Goal: Task Accomplishment & Management: Use online tool/utility

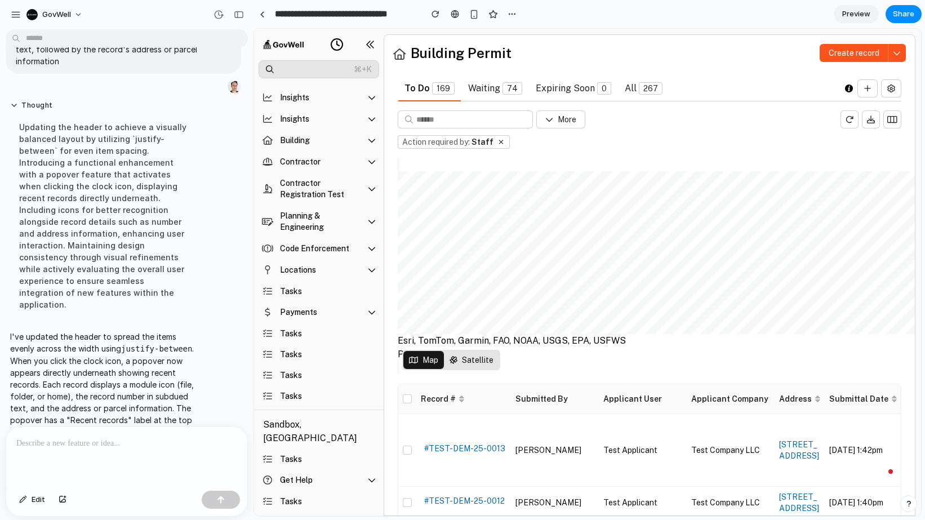
click at [329, 46] on button at bounding box center [336, 44] width 23 height 23
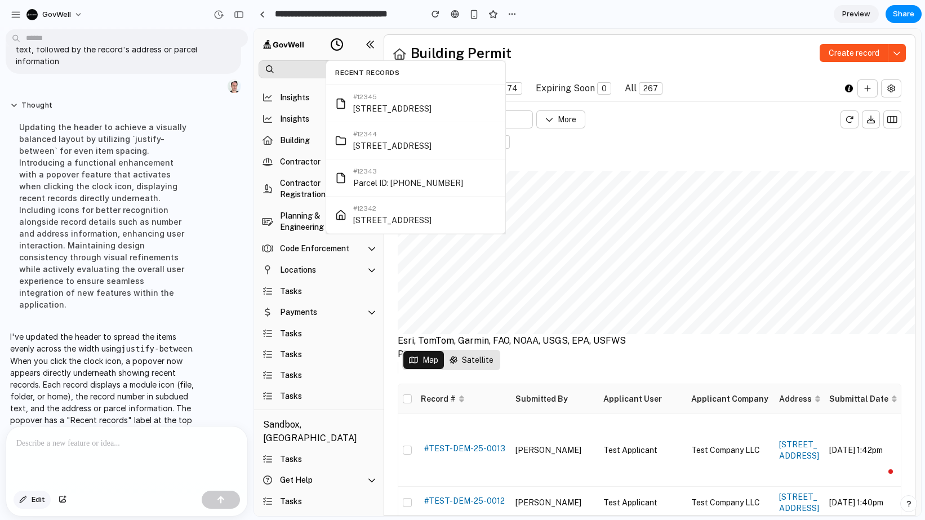
click at [37, 498] on span "Edit" at bounding box center [39, 499] width 14 height 11
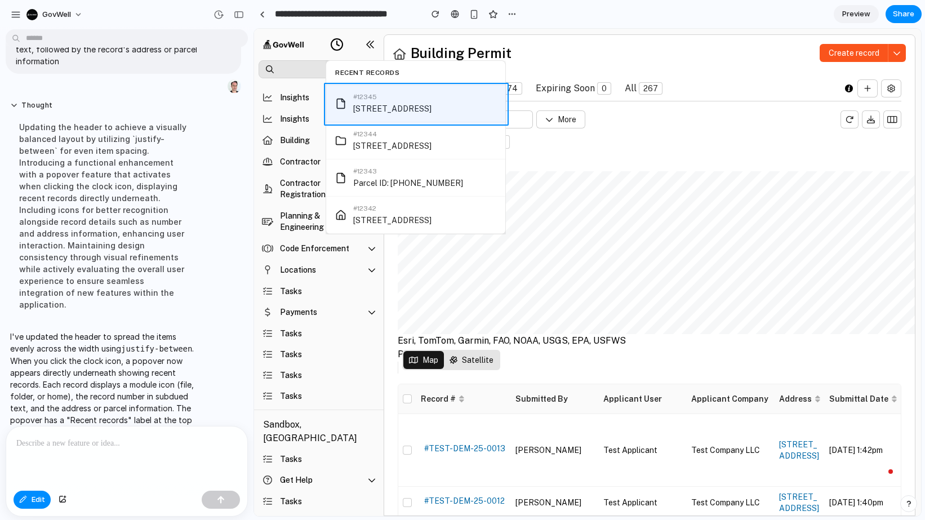
click at [401, 117] on div at bounding box center [587, 272] width 666 height 486
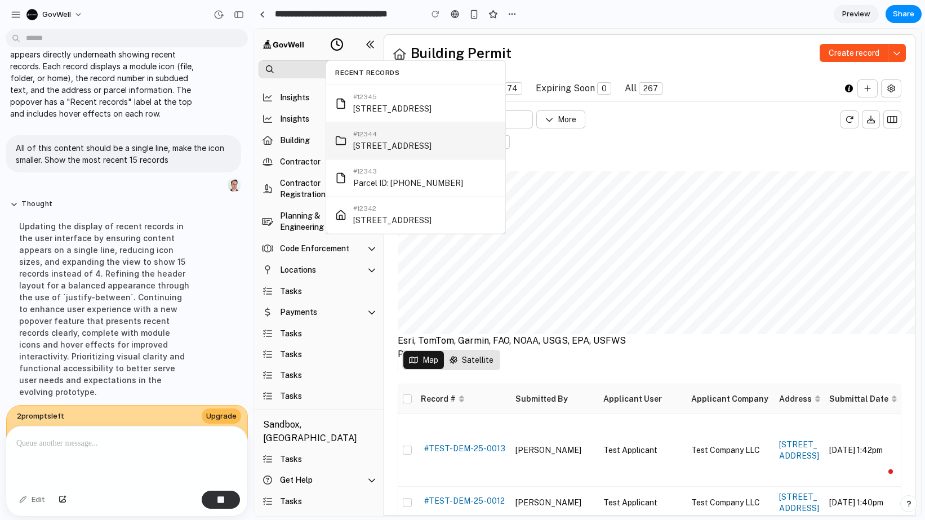
scroll to position [505, 0]
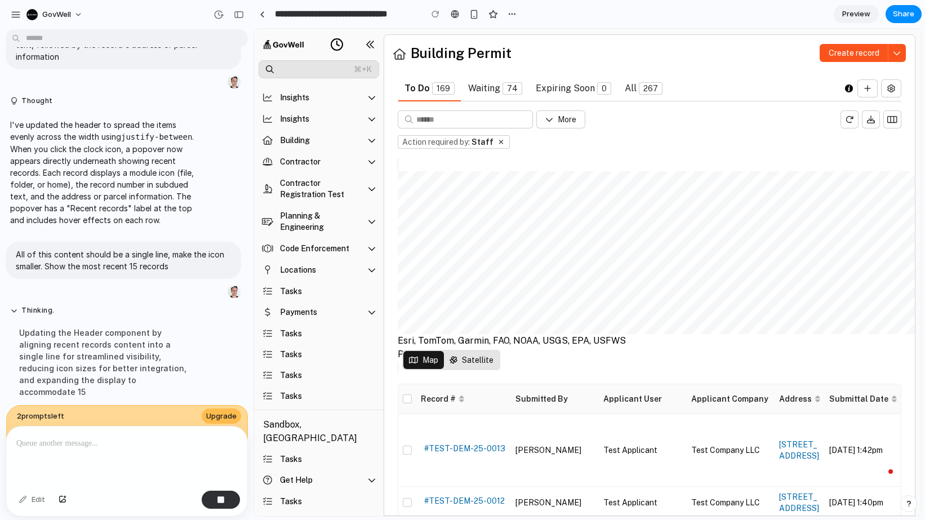
click at [338, 53] on button at bounding box center [336, 44] width 23 height 23
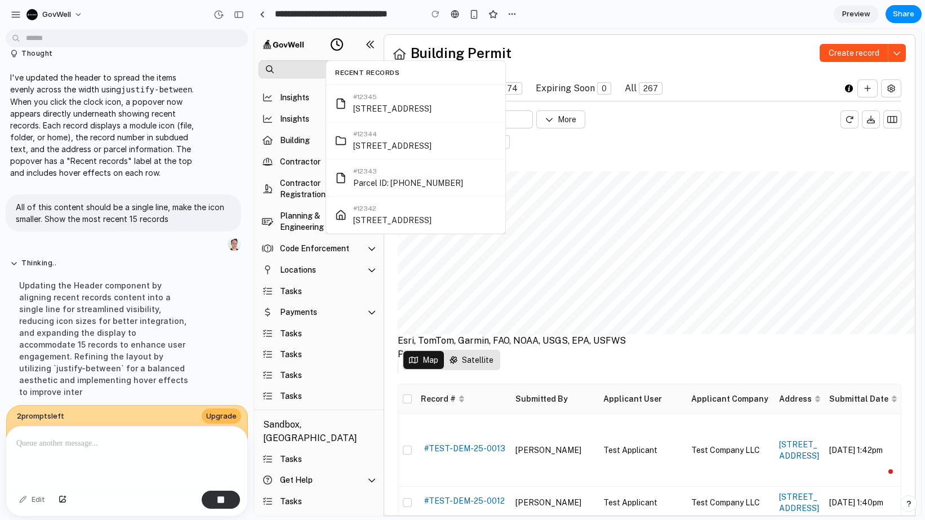
click at [340, 47] on icon at bounding box center [337, 45] width 14 height 14
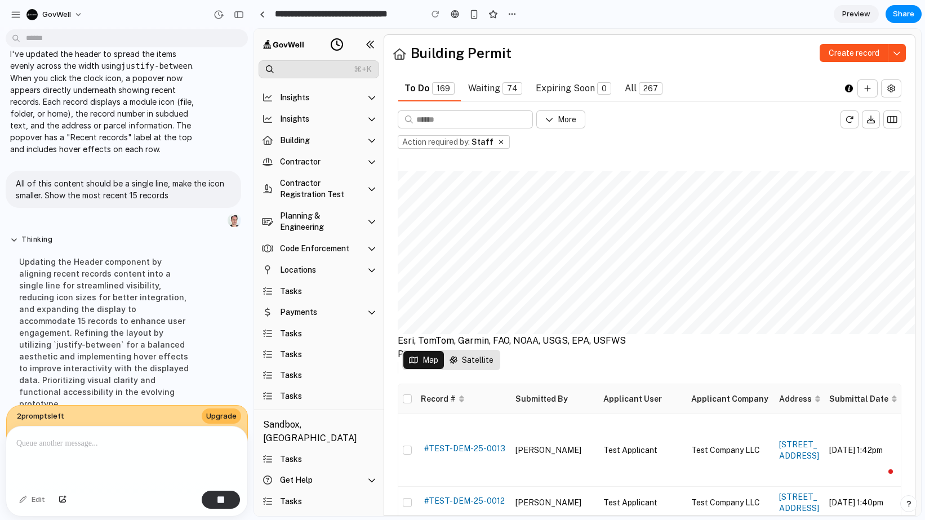
click at [340, 47] on icon at bounding box center [337, 45] width 14 height 14
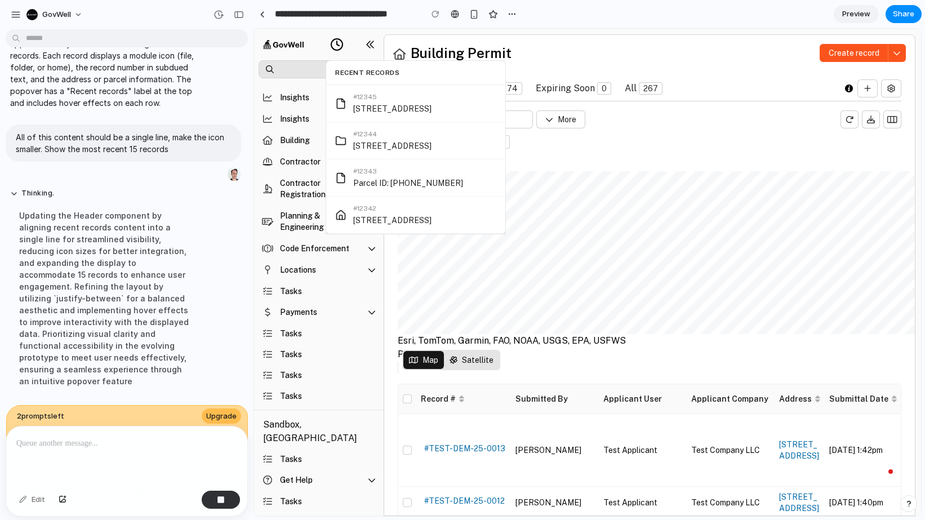
click at [340, 47] on icon at bounding box center [337, 45] width 14 height 14
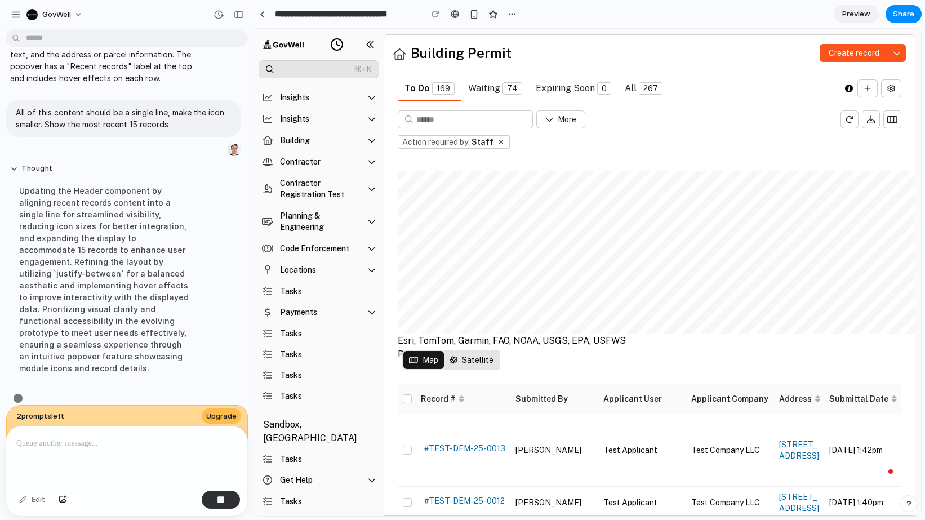
scroll to position [517, 0]
click at [332, 46] on circle at bounding box center [336, 44] width 11 height 11
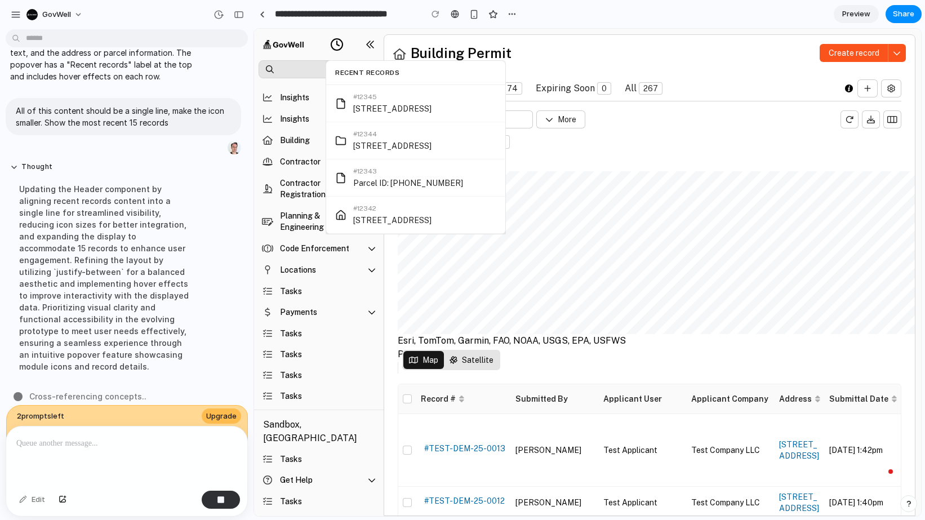
click at [332, 46] on circle at bounding box center [336, 44] width 11 height 11
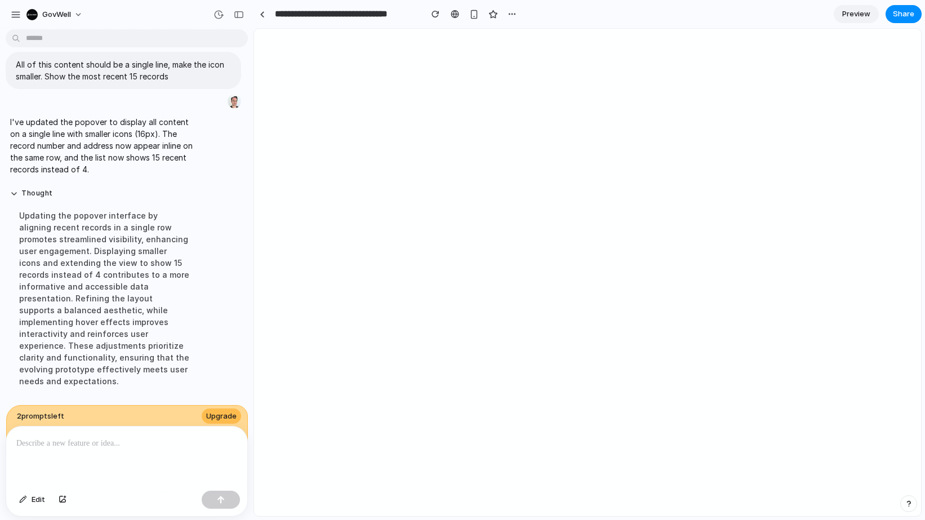
scroll to position [0, 0]
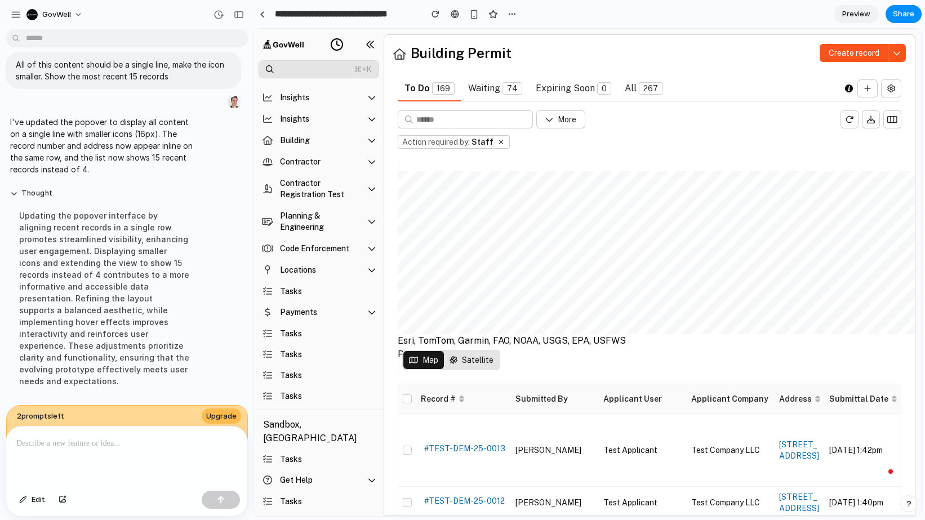
click at [347, 45] on button at bounding box center [336, 44] width 23 height 23
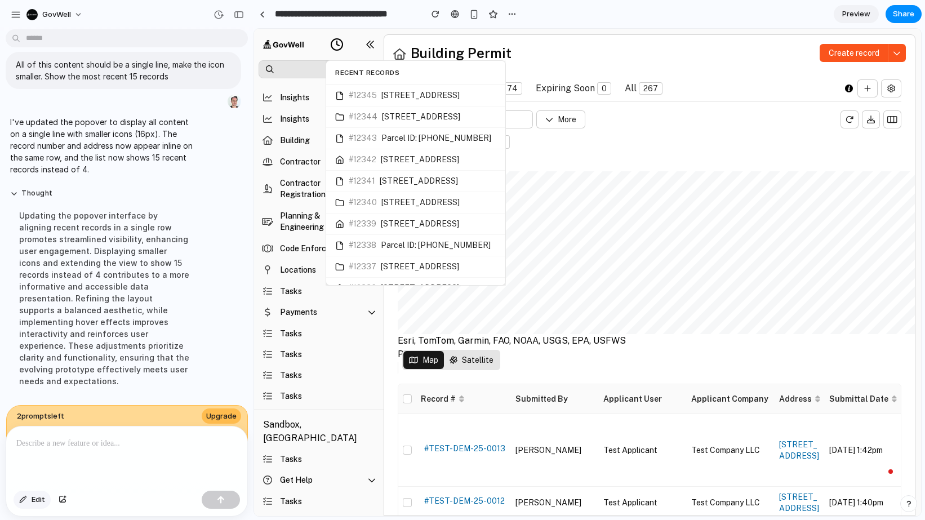
click at [35, 500] on span "Edit" at bounding box center [39, 499] width 14 height 11
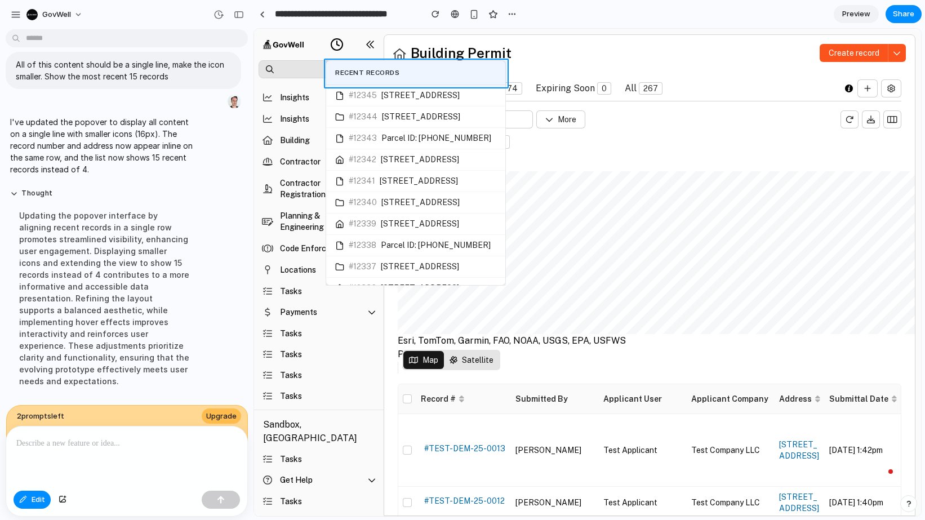
click at [432, 69] on div at bounding box center [587, 272] width 666 height 486
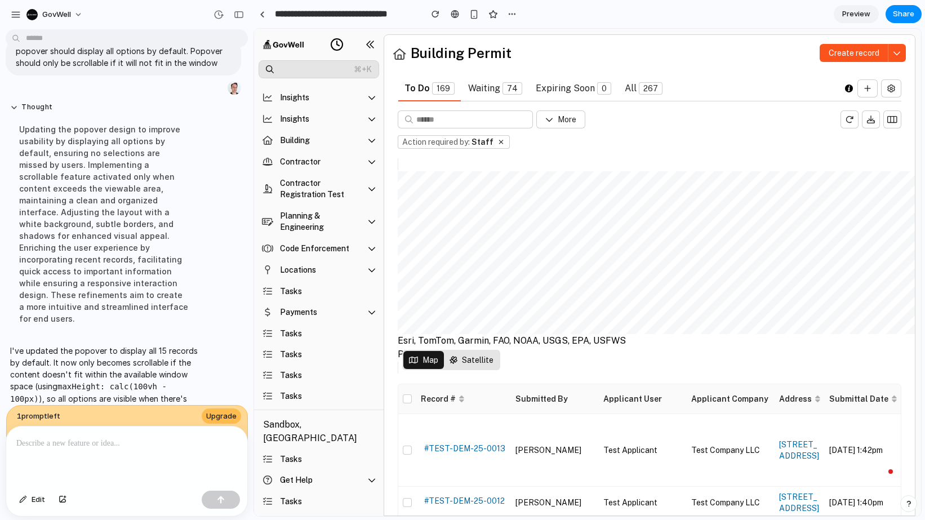
click at [336, 46] on icon at bounding box center [337, 45] width 14 height 14
click at [899, 14] on span "Share" at bounding box center [902, 13] width 21 height 11
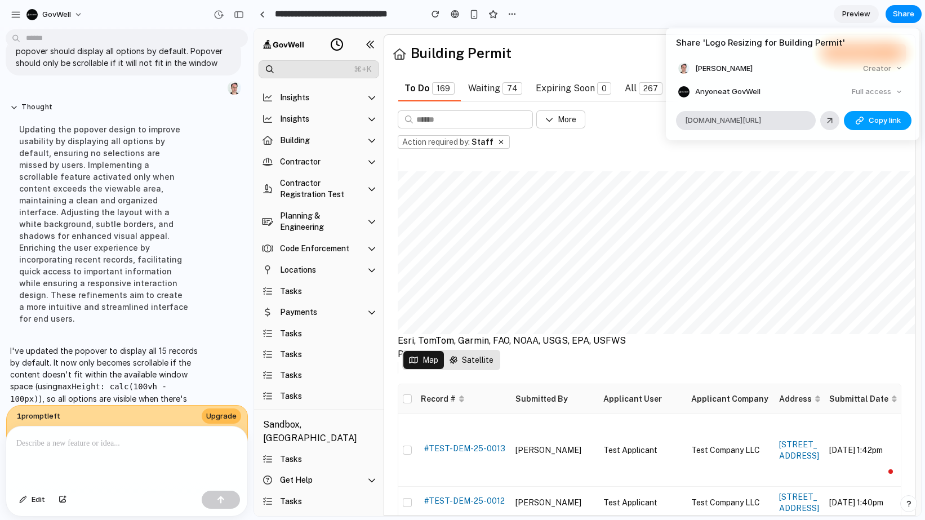
click at [873, 119] on span "Copy link" at bounding box center [884, 120] width 32 height 11
click at [875, 120] on span "Copy link" at bounding box center [884, 120] width 32 height 11
click at [331, 48] on div "Share ' Logo Resizing for Building Permit ' [PERSON_NAME] Creator Anyone at Gov…" at bounding box center [462, 260] width 925 height 520
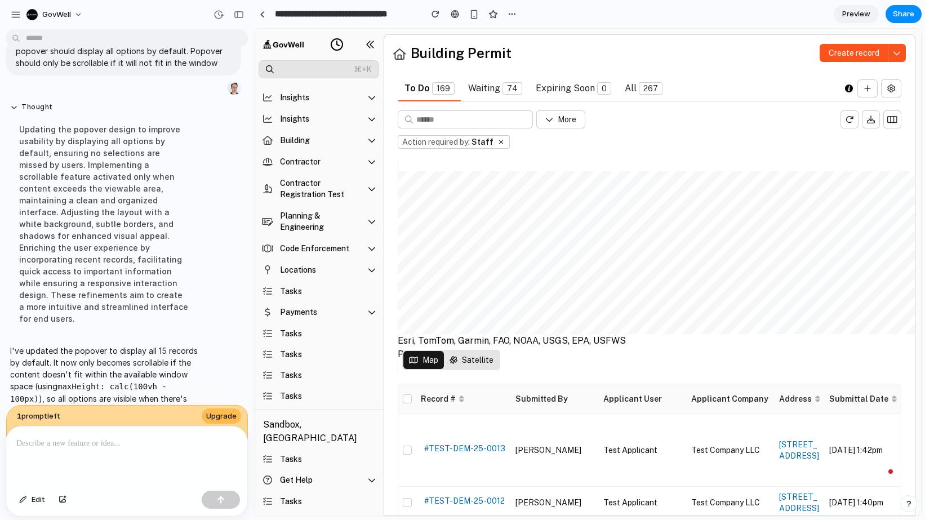
click at [337, 44] on icon at bounding box center [337, 45] width 14 height 14
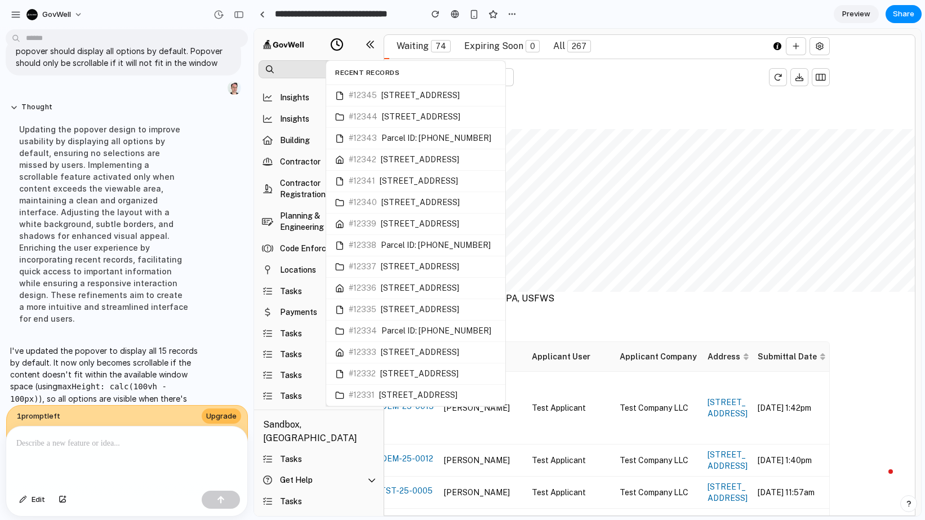
scroll to position [42, 0]
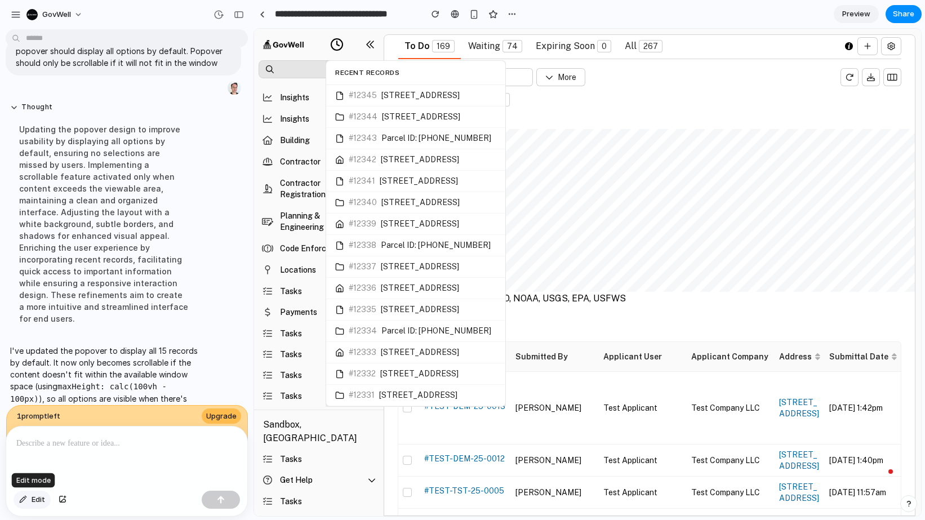
click at [37, 496] on span "Edit" at bounding box center [39, 499] width 14 height 11
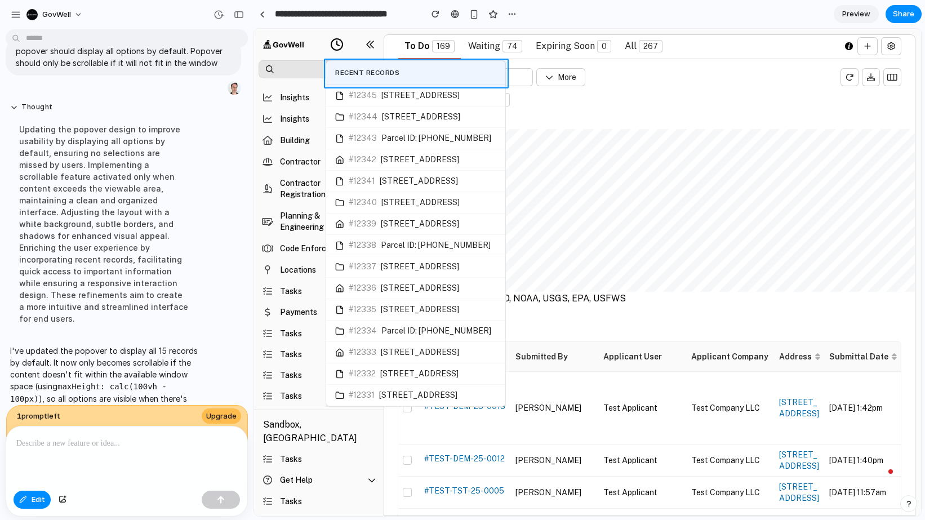
click at [444, 68] on div at bounding box center [587, 272] width 666 height 486
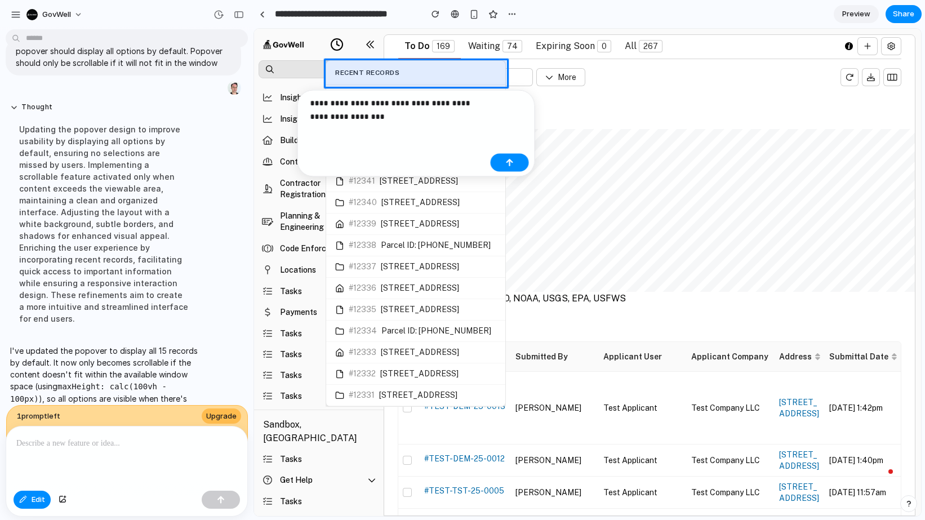
click at [385, 115] on p "**********" at bounding box center [398, 109] width 176 height 27
click at [354, 143] on div "**********" at bounding box center [416, 133] width 238 height 87
click at [376, 118] on p "**********" at bounding box center [398, 109] width 176 height 27
click at [506, 163] on div "button" at bounding box center [510, 163] width 8 height 8
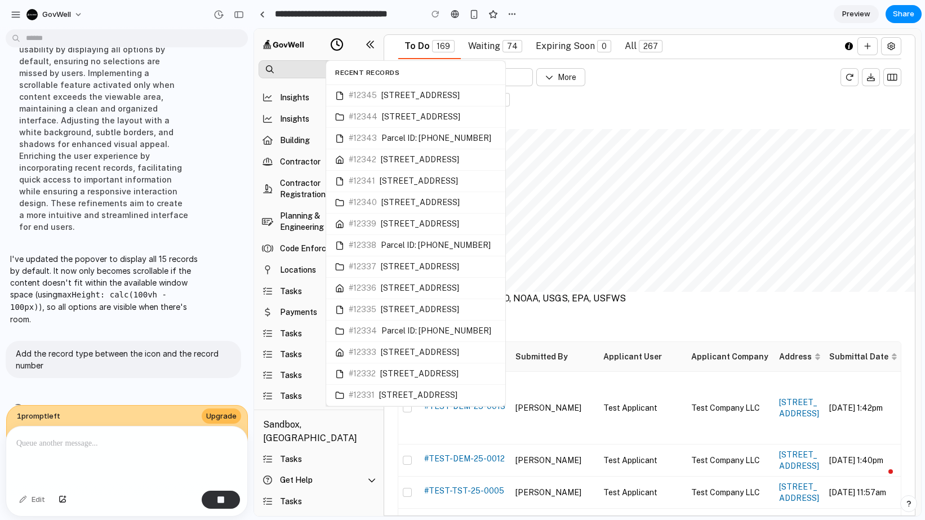
scroll to position [1836, 0]
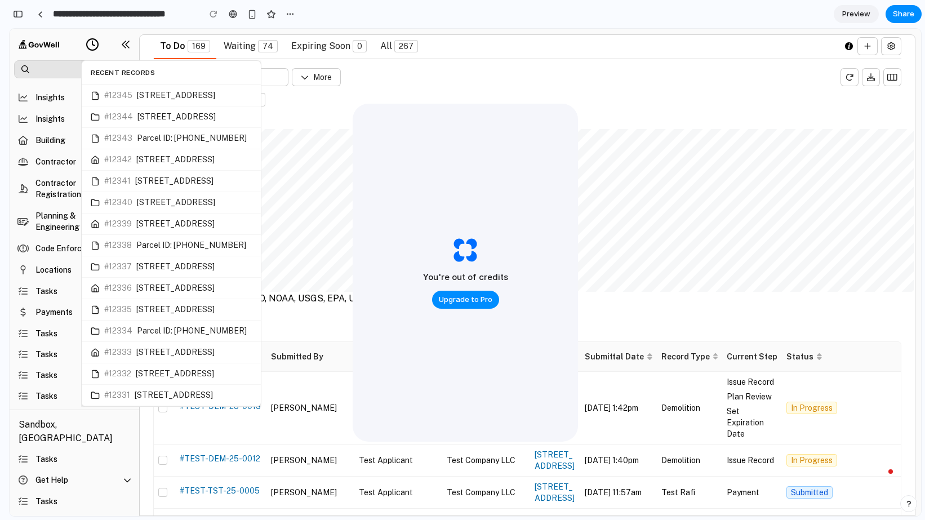
click at [585, 125] on div "Esri, TomTom, Garmin, FAO, NOAA, USGS, EPA, USFWS Powered by Esri Map Satellite" at bounding box center [527, 223] width 748 height 217
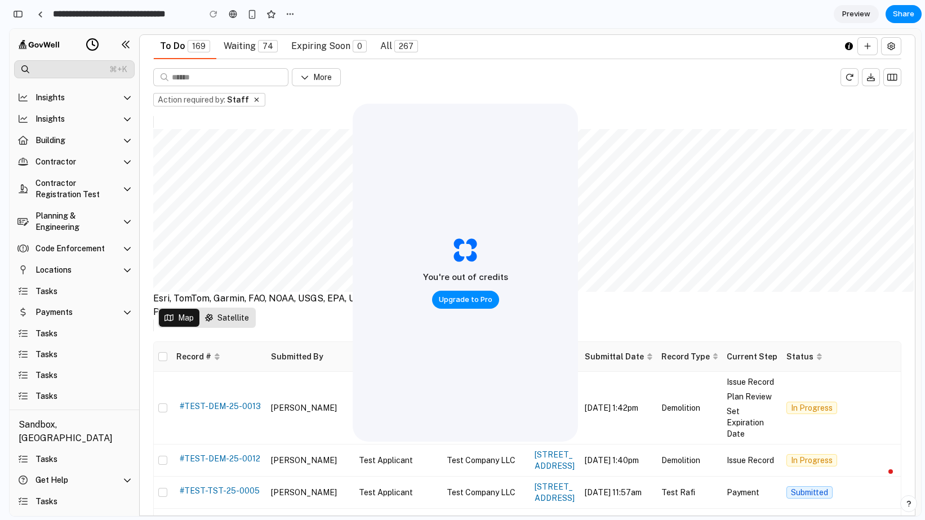
click at [92, 43] on polyline at bounding box center [93, 43] width 2 height 5
click at [472, 302] on span "Upgrade to Pro" at bounding box center [465, 299] width 53 height 11
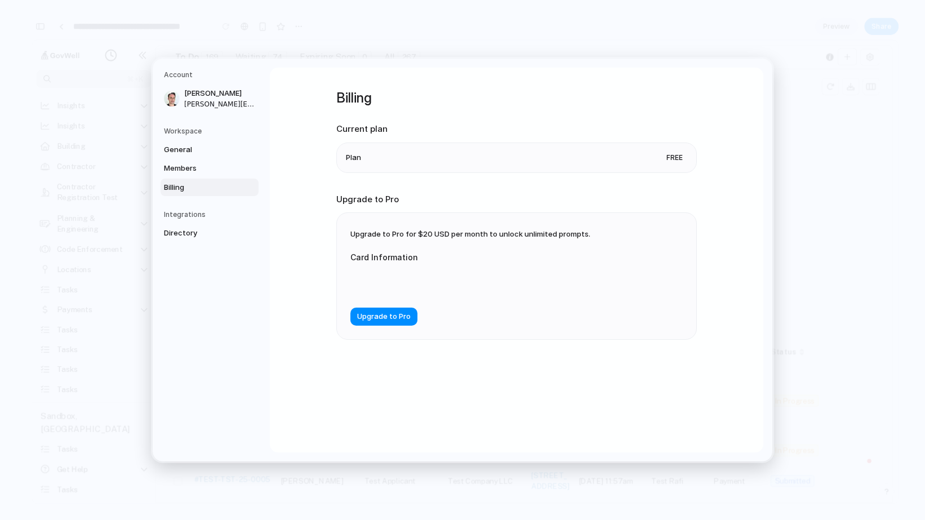
scroll to position [1778, 0]
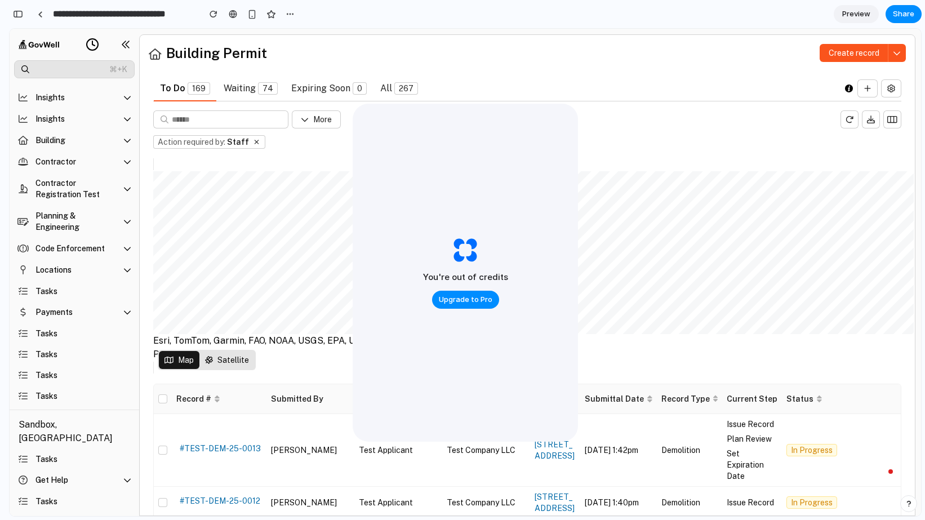
scroll to position [1965, 0]
click at [94, 41] on icon at bounding box center [93, 45] width 14 height 14
